Goal: Information Seeking & Learning: Check status

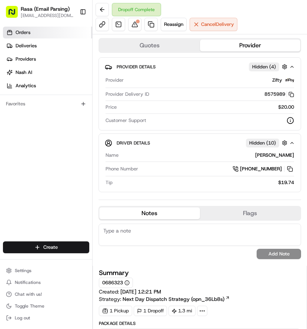
click at [24, 34] on span "Orders" at bounding box center [23, 32] width 15 height 7
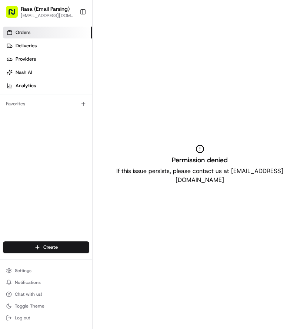
click at [27, 30] on span "Orders" at bounding box center [23, 32] width 15 height 7
click at [24, 45] on span "Deliveries" at bounding box center [26, 46] width 21 height 7
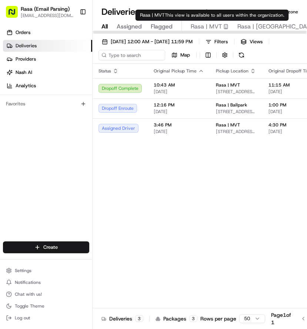
click at [193, 27] on span "Rasa | MVT" at bounding box center [205, 26] width 31 height 9
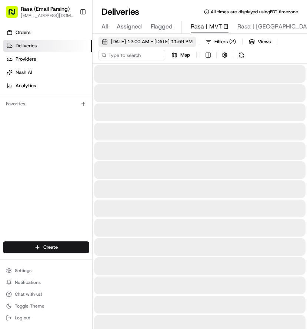
click at [180, 40] on span "[DATE] 12:00 AM - [DATE] 11:59 PM" at bounding box center [152, 41] width 82 height 7
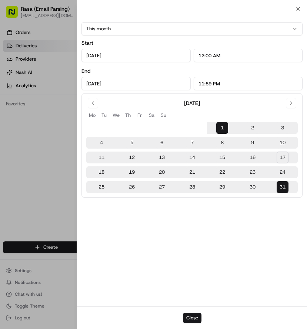
type input "[DATE]"
type input "12:00 AM"
type input "[DATE]"
type input "11:59 PM"
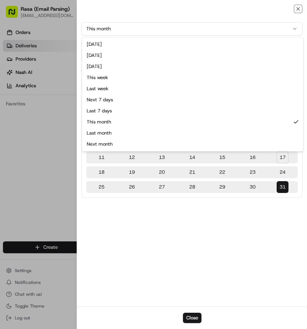
click at [132, 28] on button "This month" at bounding box center [191, 28] width 221 height 13
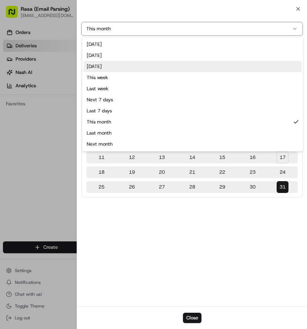
type input "[DATE]"
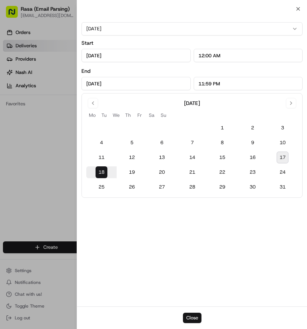
click at [194, 317] on button "Close" at bounding box center [192, 318] width 18 height 10
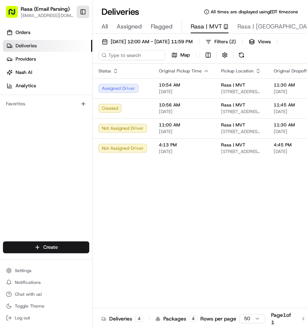
click at [83, 9] on button "Toggle Sidebar" at bounding box center [83, 12] width 13 height 13
